Goal: Transaction & Acquisition: Book appointment/travel/reservation

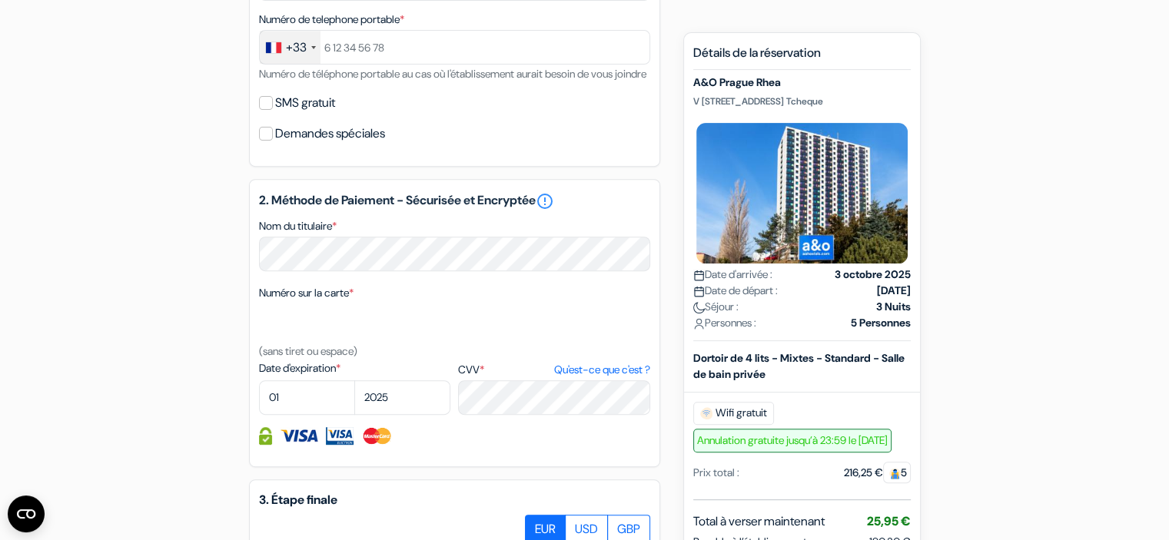
scroll to position [538, 0]
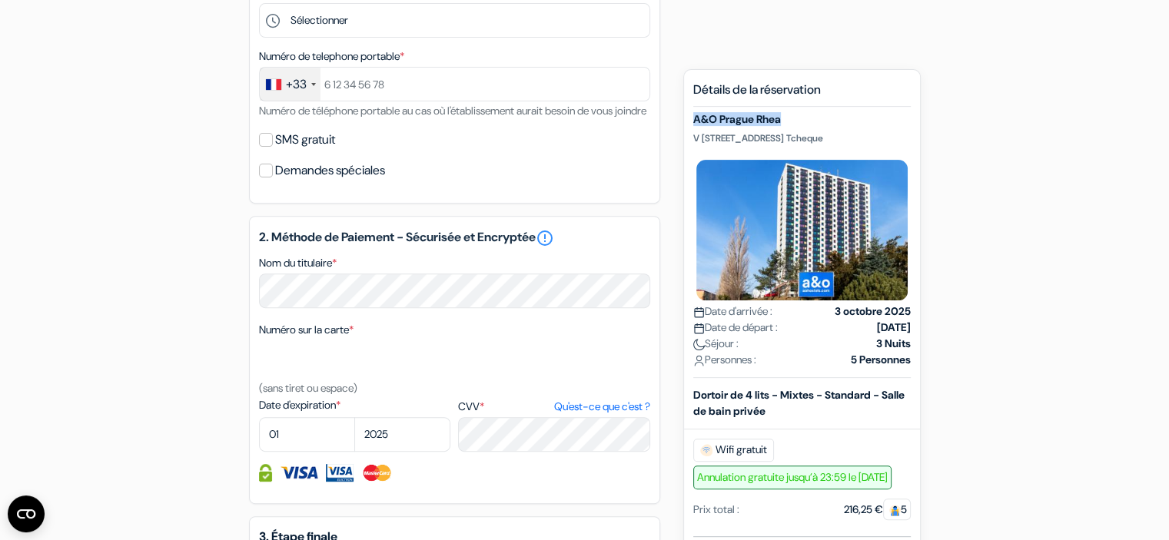
drag, startPoint x: 692, startPoint y: 122, endPoint x: 785, endPoint y: 128, distance: 93.2
click at [784, 128] on div "Nouvelle Réservation Détails de la réservation A&O Prague Rhea V Úžlabině 3068,…" at bounding box center [802, 464] width 238 height 791
copy h5 "A&O Prague Rhea"
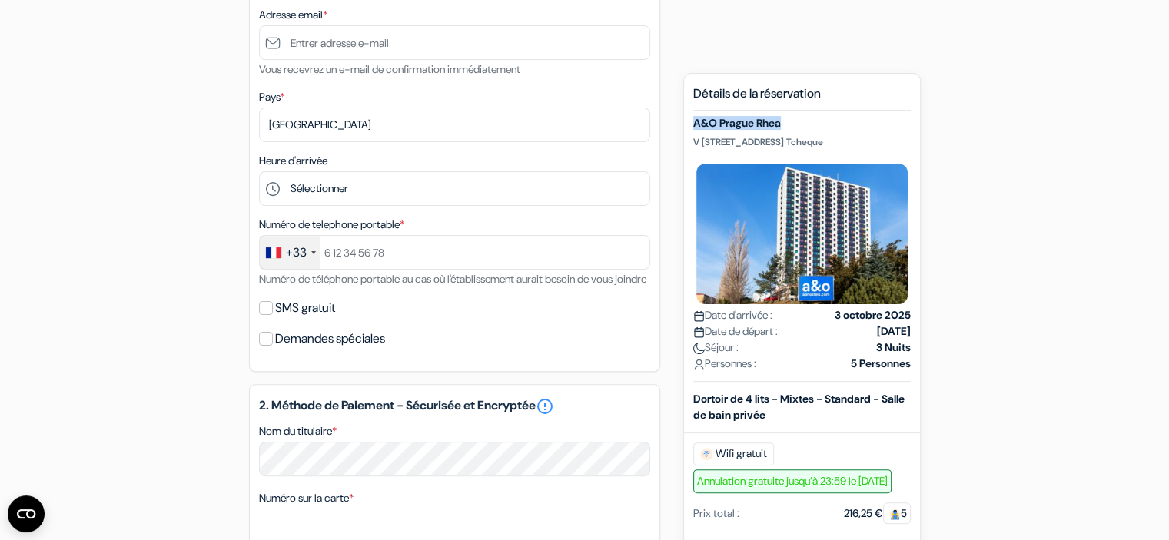
scroll to position [334, 0]
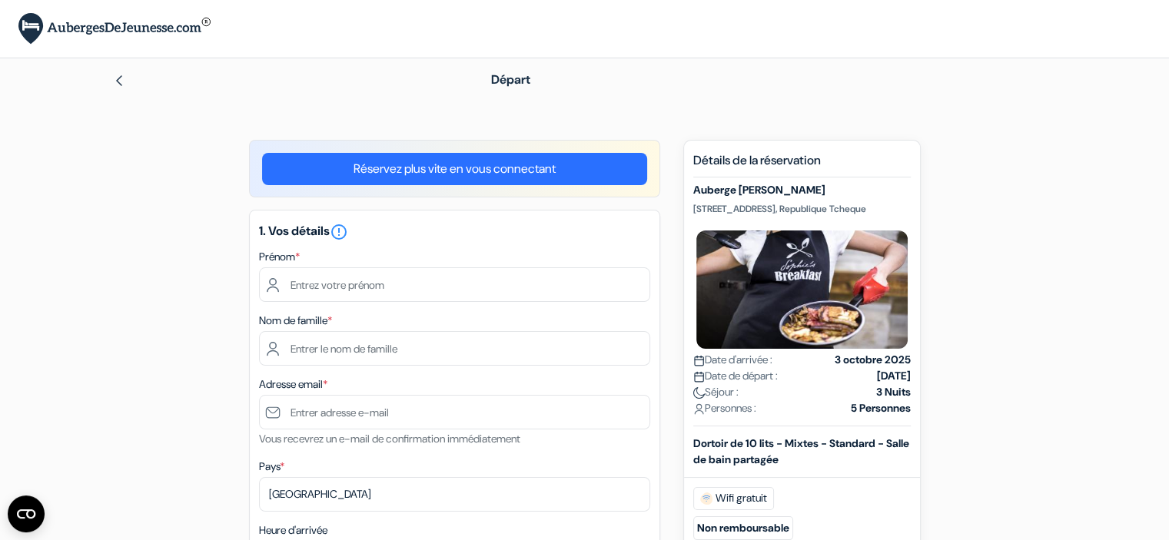
click at [691, 191] on div "Nouvelle Réservation Détails de la réservation Auberge [PERSON_NAME] [STREET_AD…" at bounding box center [802, 525] width 238 height 771
drag, startPoint x: 693, startPoint y: 190, endPoint x: 787, endPoint y: 191, distance: 94.5
click at [787, 191] on h5 "Auberge [PERSON_NAME]" at bounding box center [802, 190] width 218 height 13
copy h5 "Auberge [PERSON_NAME]"
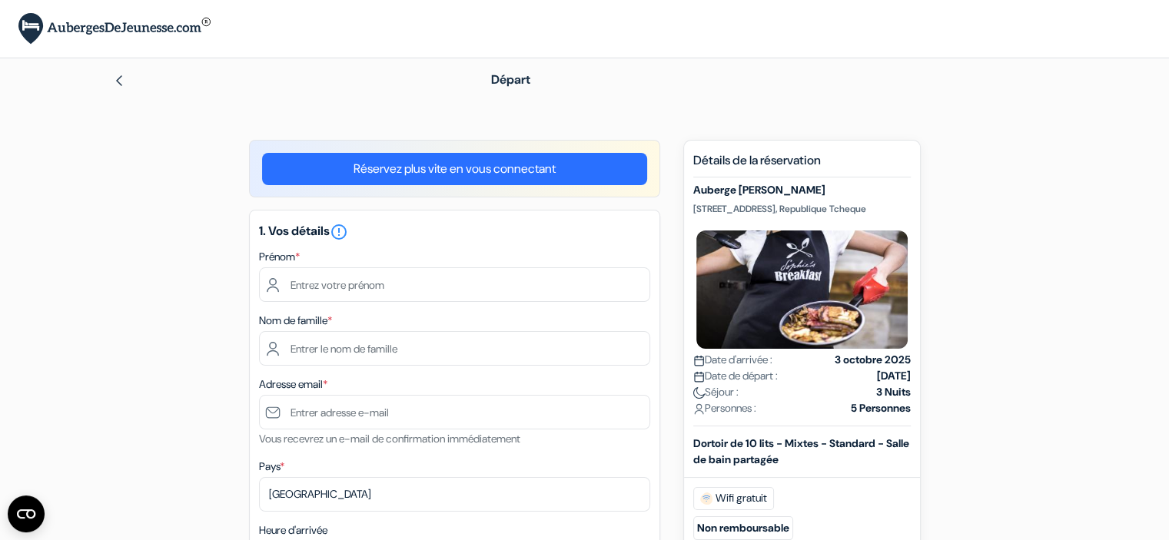
drag, startPoint x: 692, startPoint y: 205, endPoint x: 898, endPoint y: 207, distance: 206.0
click at [898, 207] on div "Nouvelle Réservation Détails de la réservation Auberge [PERSON_NAME] [STREET_AD…" at bounding box center [802, 525] width 238 height 771
copy p "[STREET_ADDRESS], Republique Tcheque"
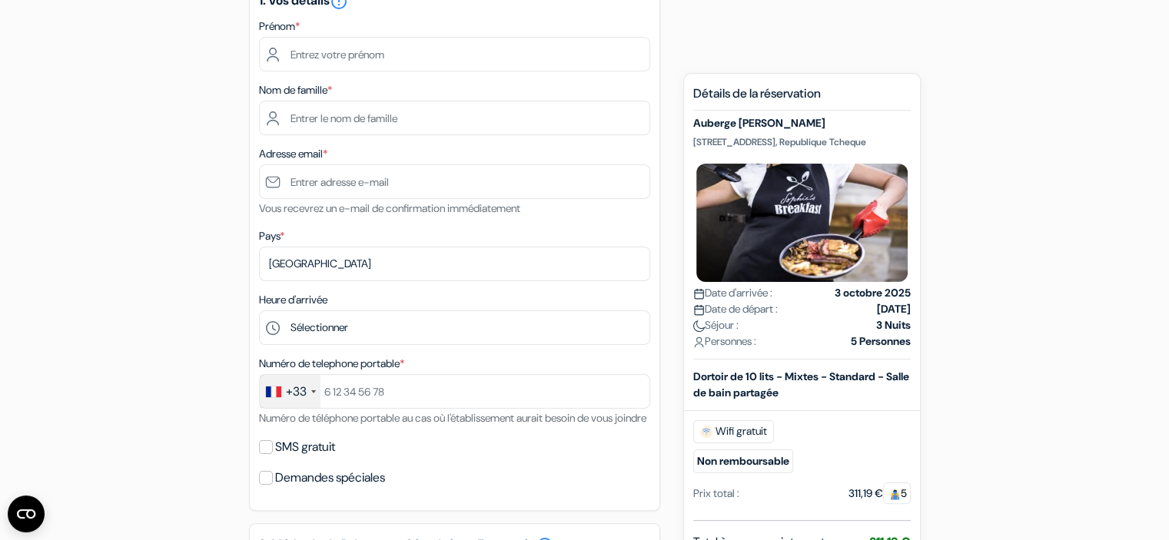
click at [1016, 297] on div "add_box Auberge [PERSON_NAME] [STREET_ADDRESS] Tcheque Détails de l'établisseme…" at bounding box center [585, 538] width 1015 height 1258
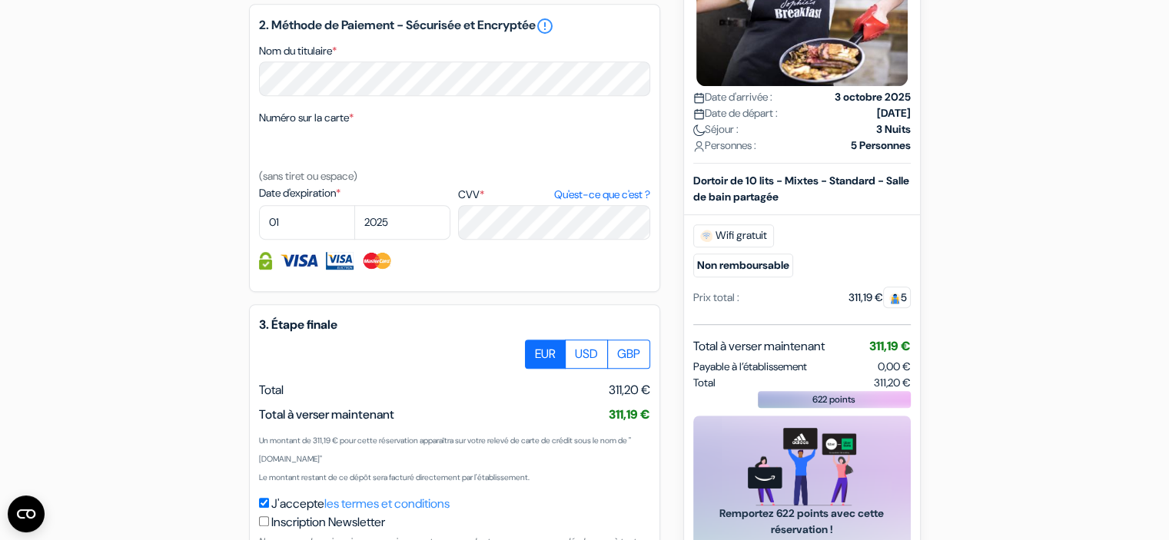
scroll to position [769, 0]
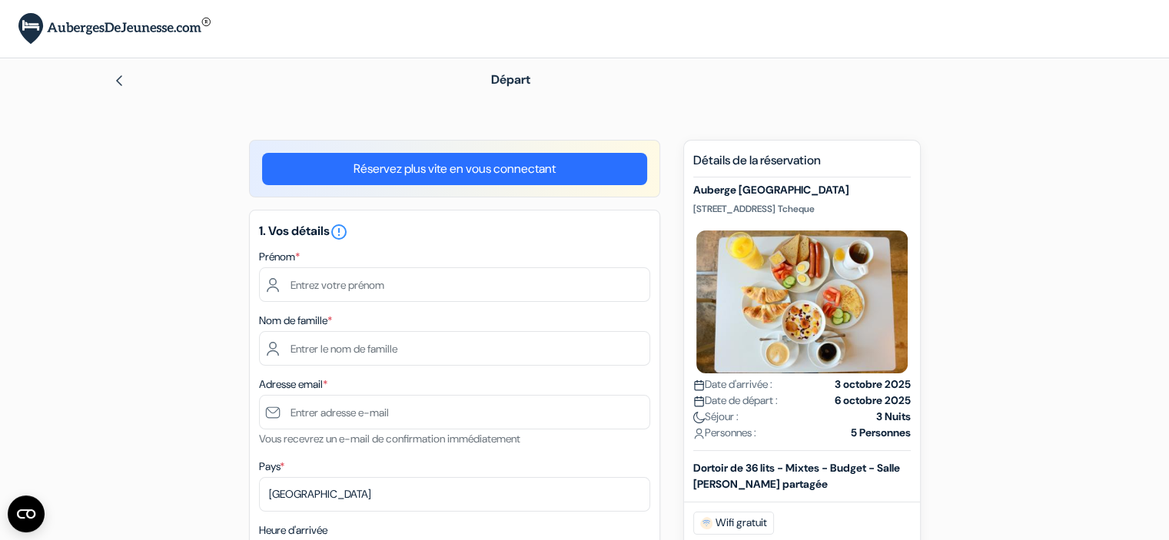
click at [114, 75] on img at bounding box center [119, 81] width 12 height 12
